Goal: Information Seeking & Learning: Learn about a topic

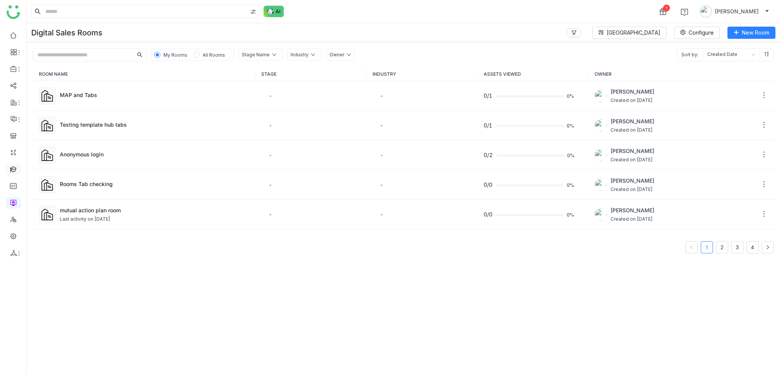
click at [12, 172] on link at bounding box center [13, 169] width 7 height 6
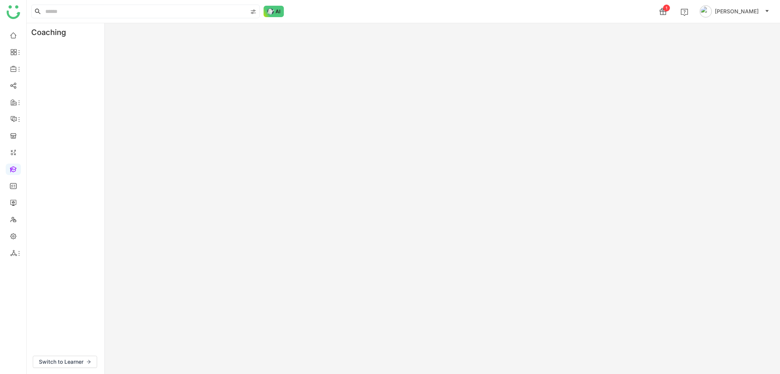
click at [13, 172] on link at bounding box center [13, 169] width 7 height 6
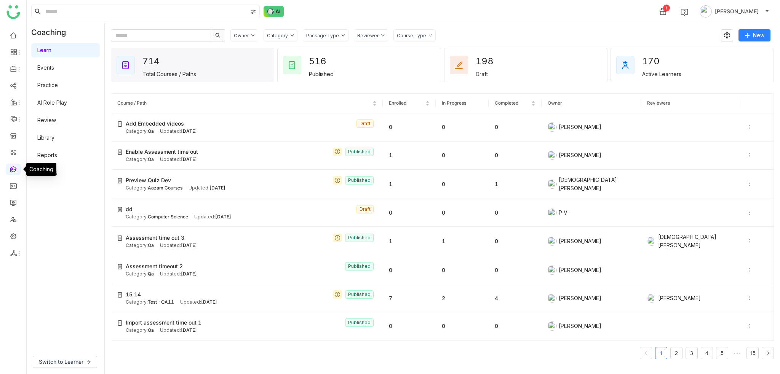
click at [10, 170] on link at bounding box center [13, 169] width 7 height 6
click at [51, 53] on link "Learn" at bounding box center [44, 50] width 14 height 6
click at [746, 125] on icon at bounding box center [748, 127] width 5 height 5
click at [746, 155] on icon at bounding box center [748, 155] width 5 height 5
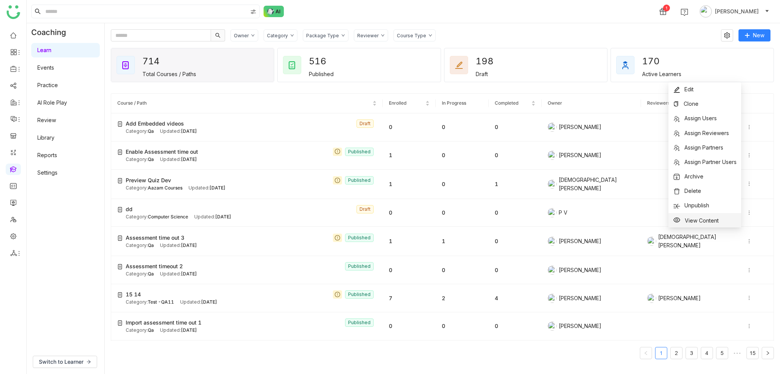
click at [705, 220] on span "View Content" at bounding box center [702, 220] width 34 height 6
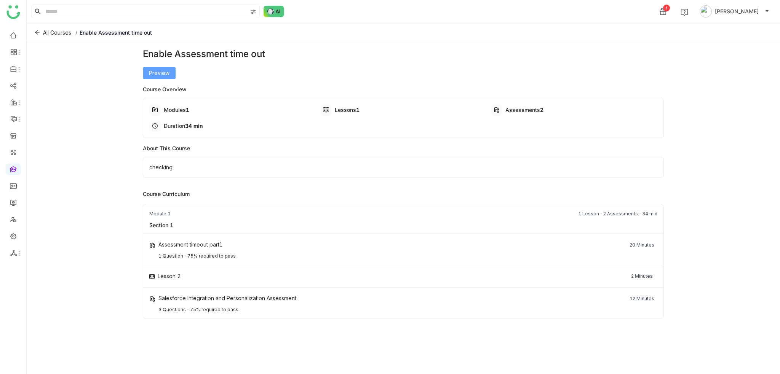
click at [166, 73] on span "Preview" at bounding box center [159, 73] width 21 height 8
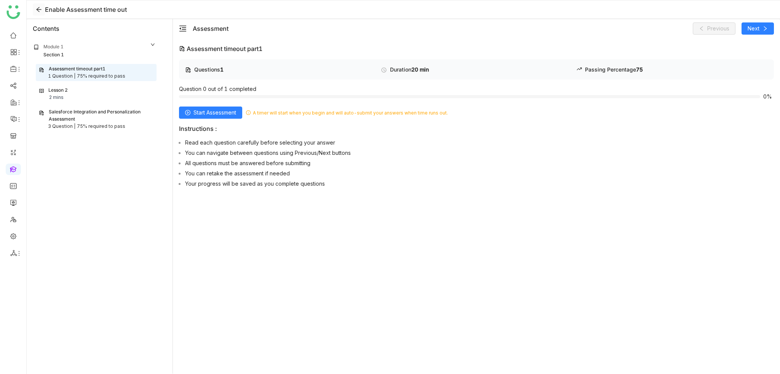
click at [38, 15] on button at bounding box center [39, 9] width 12 height 12
click at [41, 10] on icon at bounding box center [38, 9] width 5 height 5
